Goal: Check status: Check status

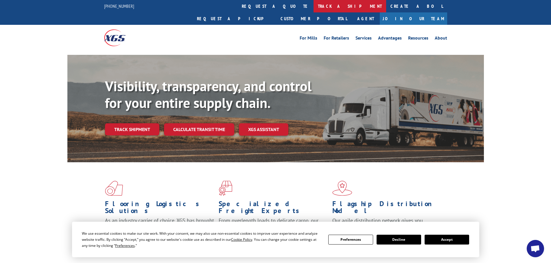
click at [313, 5] on link "track a shipment" at bounding box center [349, 6] width 73 height 12
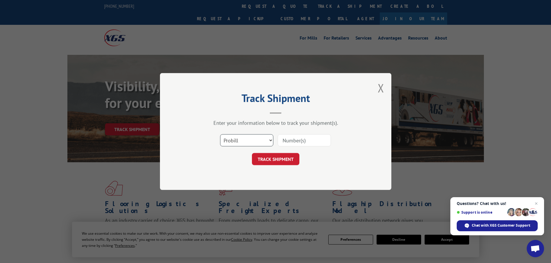
click at [238, 138] on select "Select category... Probill BOL PO" at bounding box center [246, 140] width 53 height 12
select select "bol"
click at [220, 134] on select "Select category... Probill BOL PO" at bounding box center [246, 140] width 53 height 12
click at [292, 144] on input at bounding box center [304, 140] width 53 height 12
paste input "14783068"
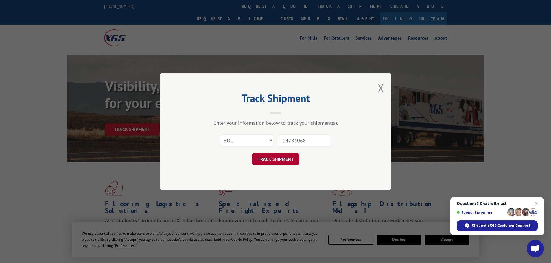
type input "14783068"
click at [281, 159] on button "TRACK SHIPMENT" at bounding box center [275, 159] width 47 height 12
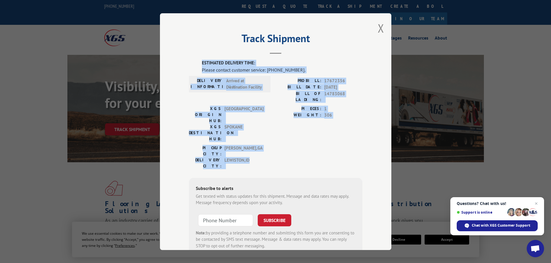
drag, startPoint x: 194, startPoint y: 63, endPoint x: 353, endPoint y: 129, distance: 172.1
click at [353, 129] on div "ESTIMATED DELIVERY TIME: Please contact customer service: [PHONE_NUMBER]. DELIV…" at bounding box center [275, 158] width 173 height 197
copy div "ESTIMATED DELIVERY TIME: Please contact customer service: [PHONE_NUMBER]. DELIV…"
click at [379, 28] on button "Close modal" at bounding box center [381, 28] width 6 height 15
